Goal: Task Accomplishment & Management: Manage account settings

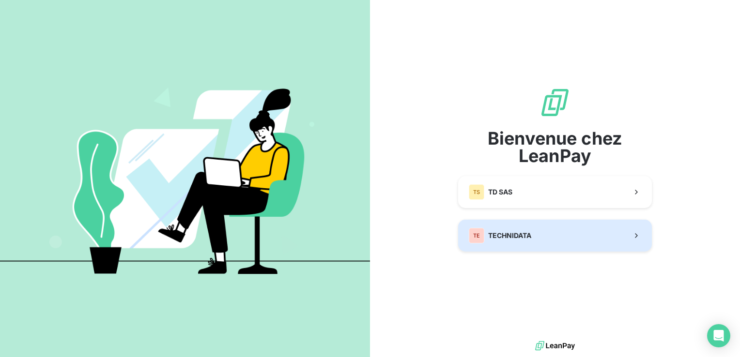
click at [523, 244] on button "TE TECHNIDATA" at bounding box center [555, 236] width 194 height 32
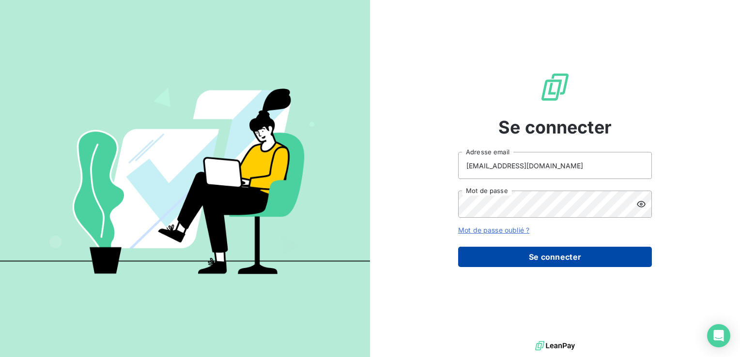
click at [519, 255] on button "Se connecter" at bounding box center [555, 257] width 194 height 20
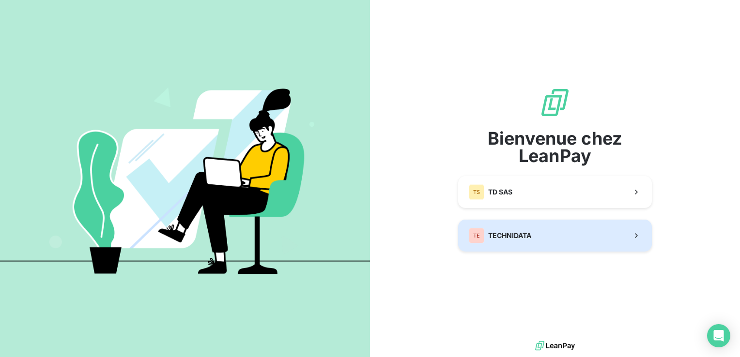
click at [556, 235] on button "TE TECHNIDATA" at bounding box center [555, 236] width 194 height 32
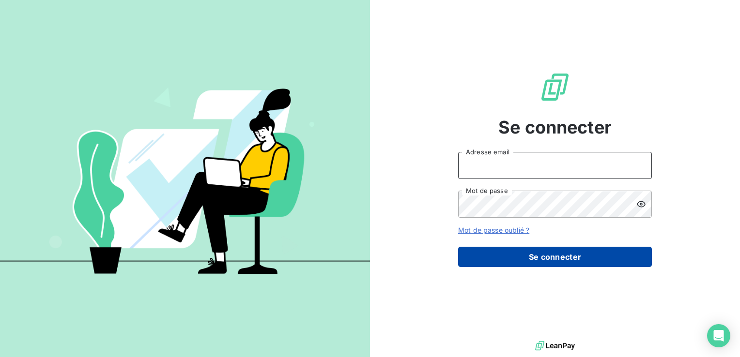
type input "[EMAIL_ADDRESS][DOMAIN_NAME]"
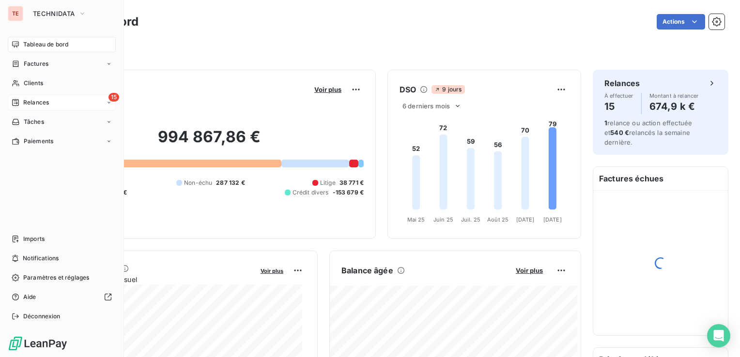
click at [31, 100] on span "Relances" at bounding box center [36, 102] width 26 height 9
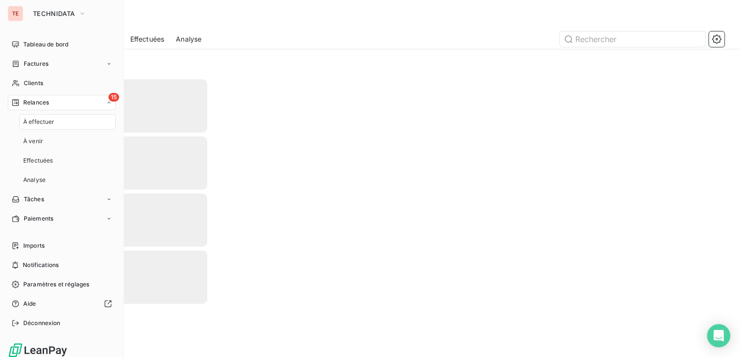
click at [35, 99] on span "Relances" at bounding box center [36, 102] width 26 height 9
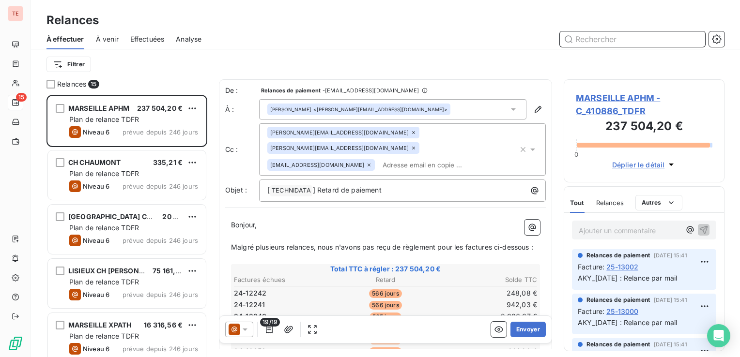
scroll to position [255, 153]
